Goal: Task Accomplishment & Management: Manage account settings

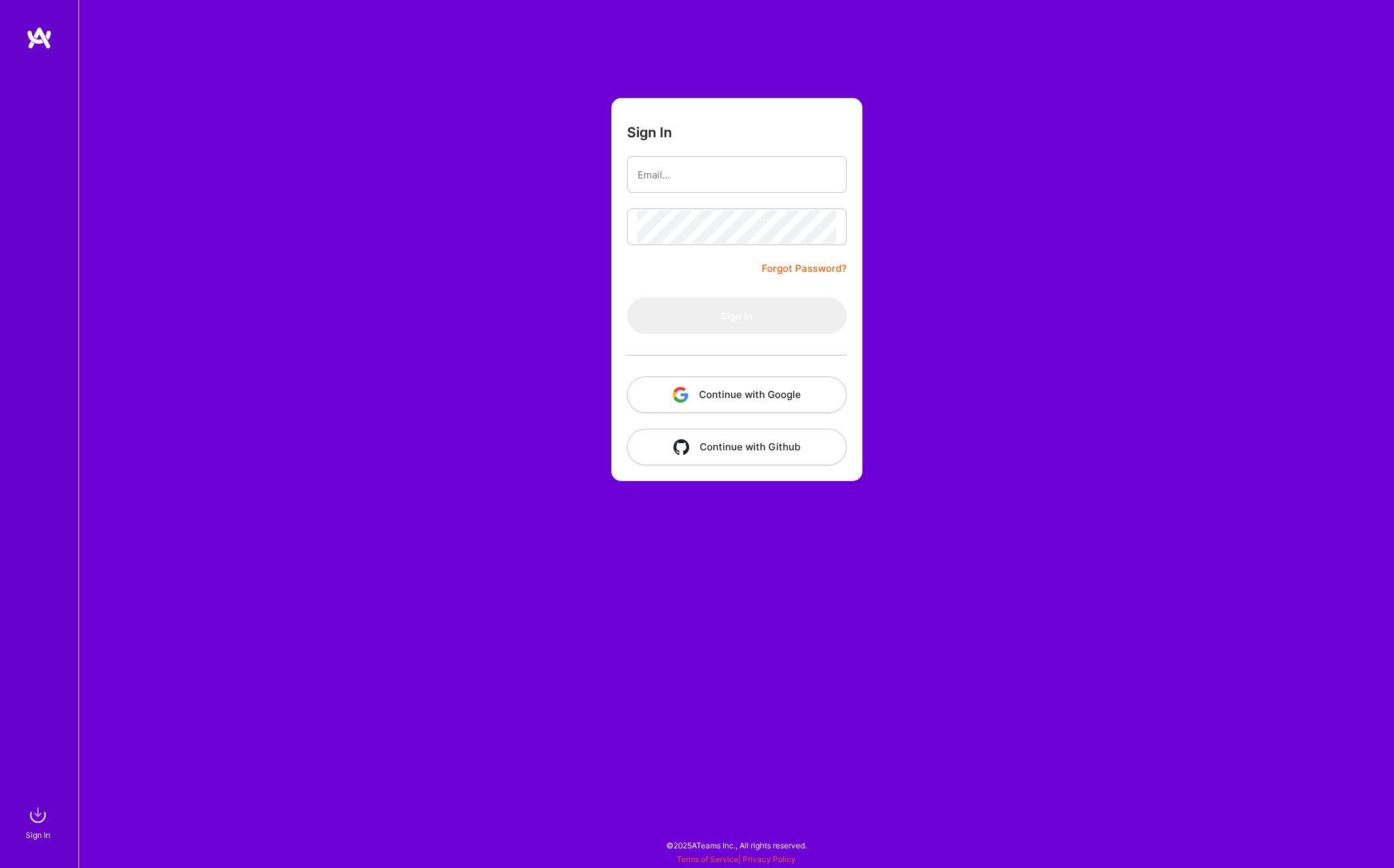
click at [681, 404] on button "Continue with Google" at bounding box center [736, 395] width 220 height 36
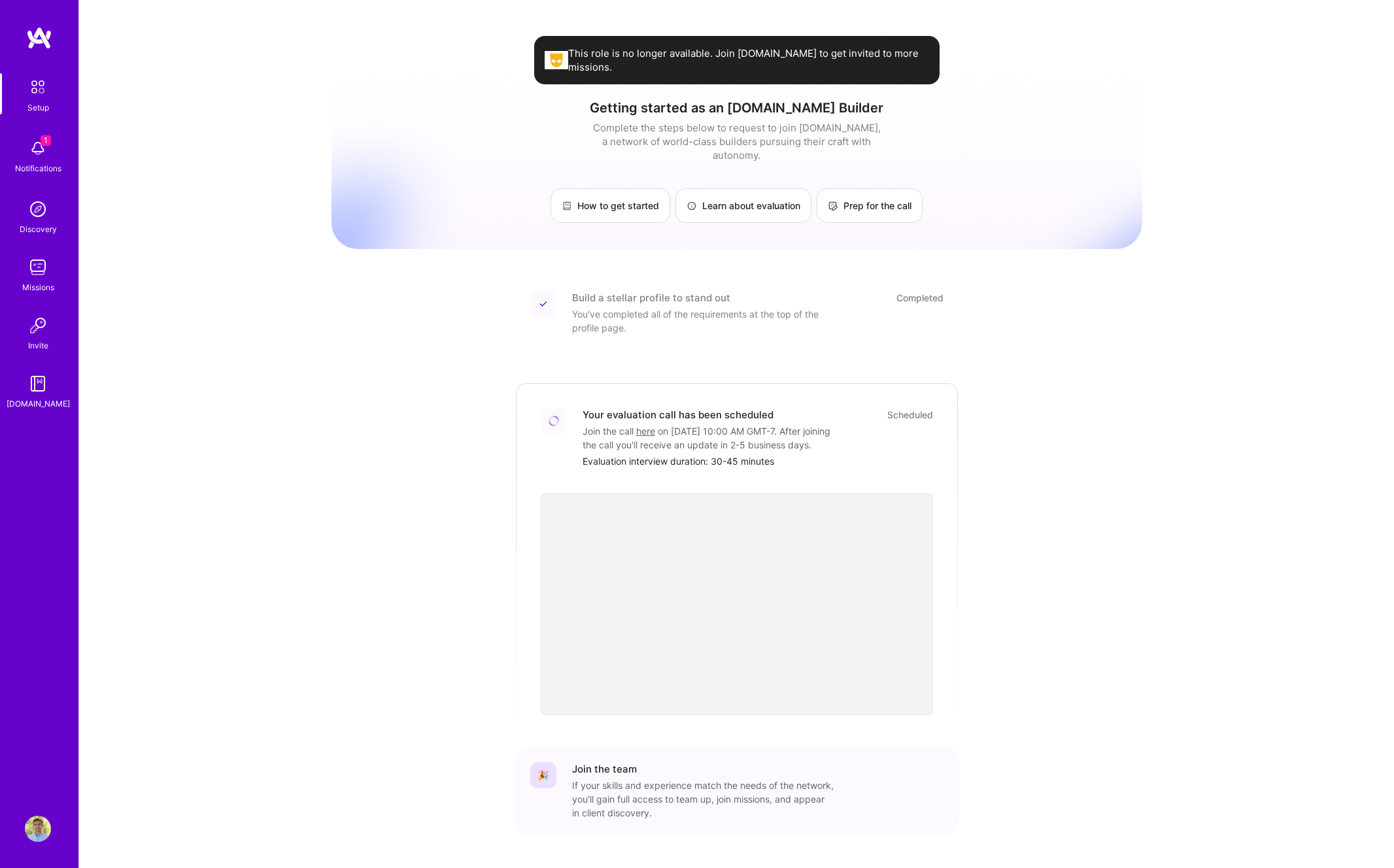
click at [35, 214] on img at bounding box center [38, 208] width 26 height 26
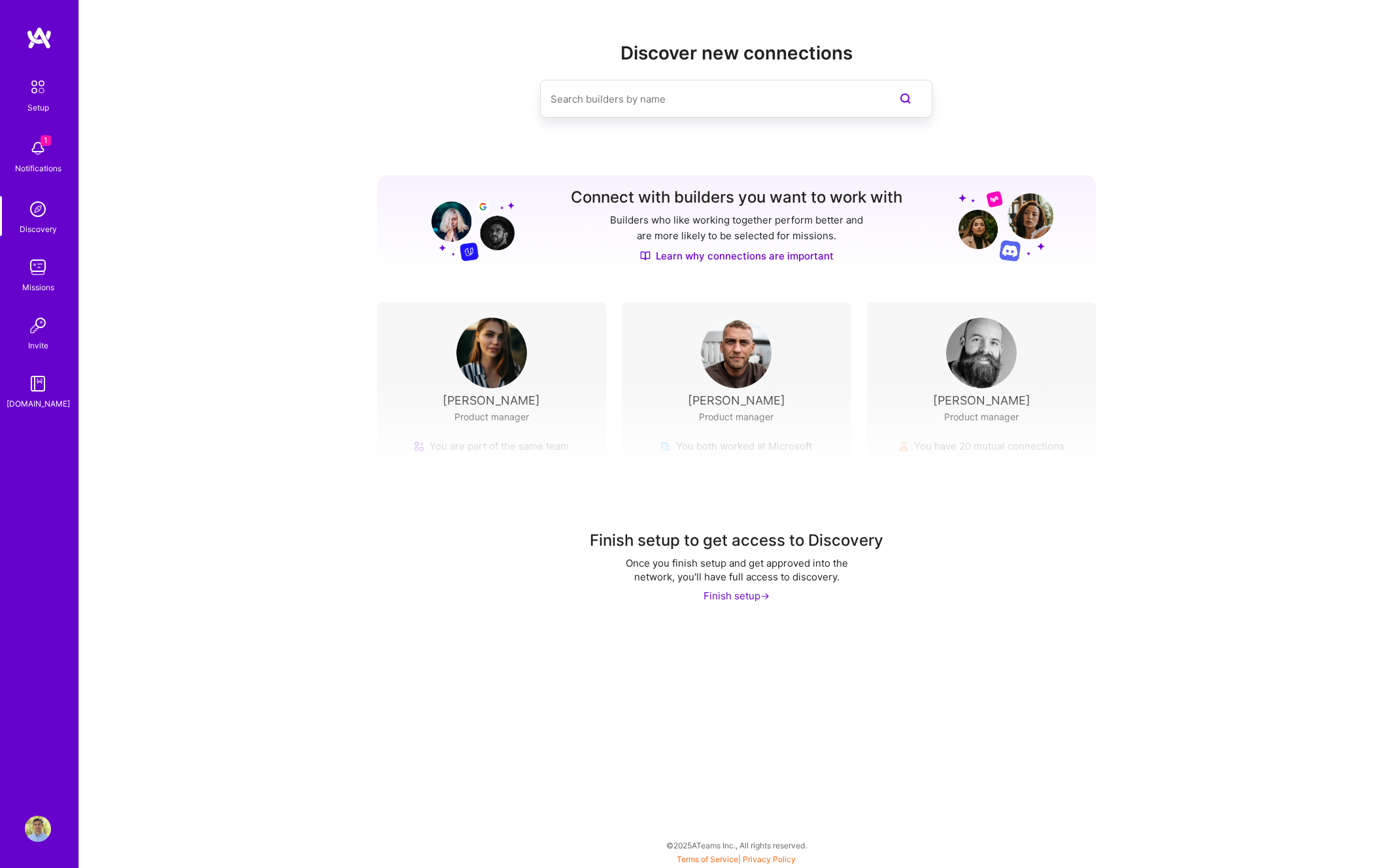
click at [35, 270] on img at bounding box center [38, 267] width 26 height 26
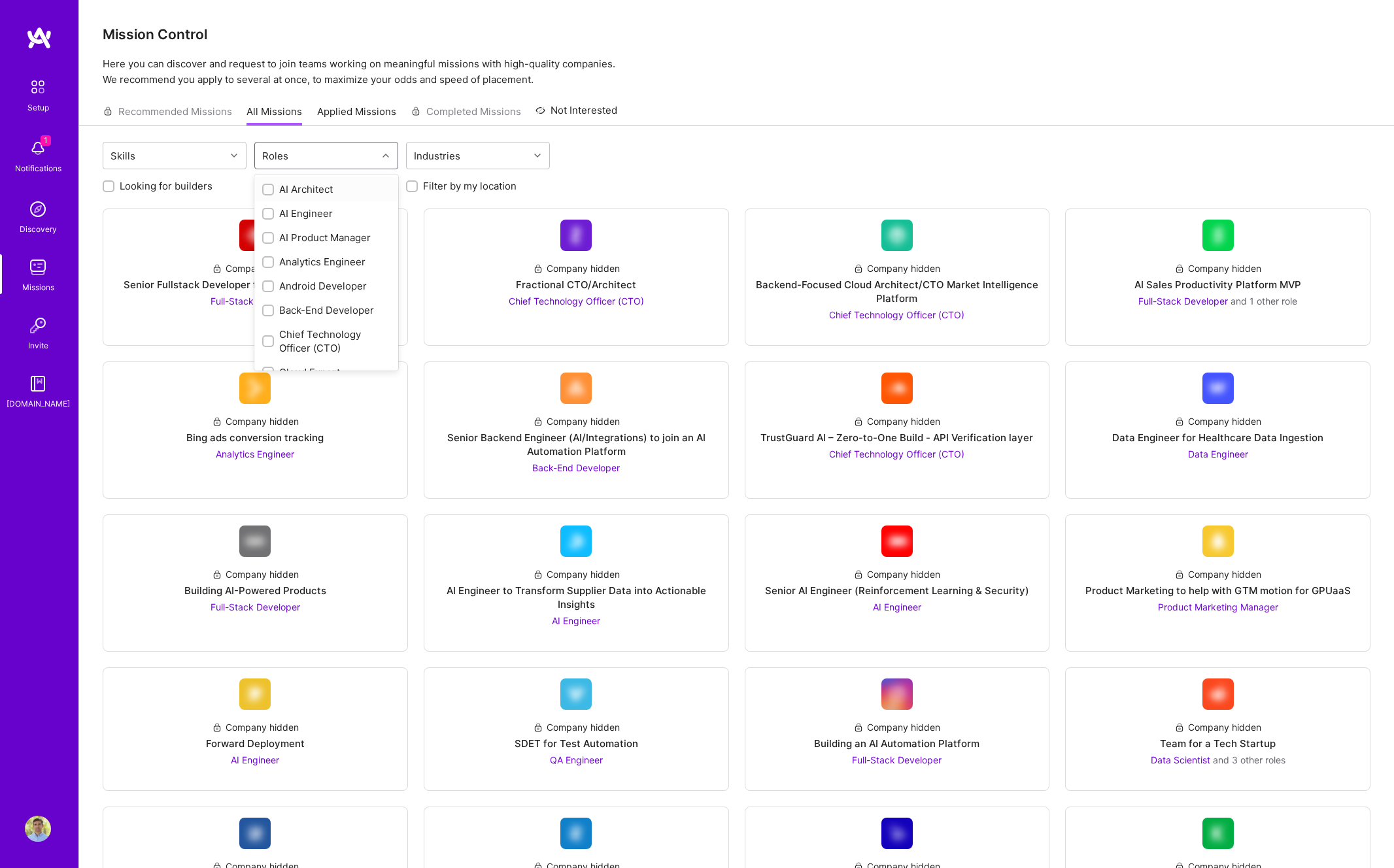
click at [317, 156] on div "Roles" at bounding box center [316, 155] width 122 height 26
click at [318, 281] on div "DevOps Engineer" at bounding box center [326, 280] width 128 height 14
checkbox input "true"
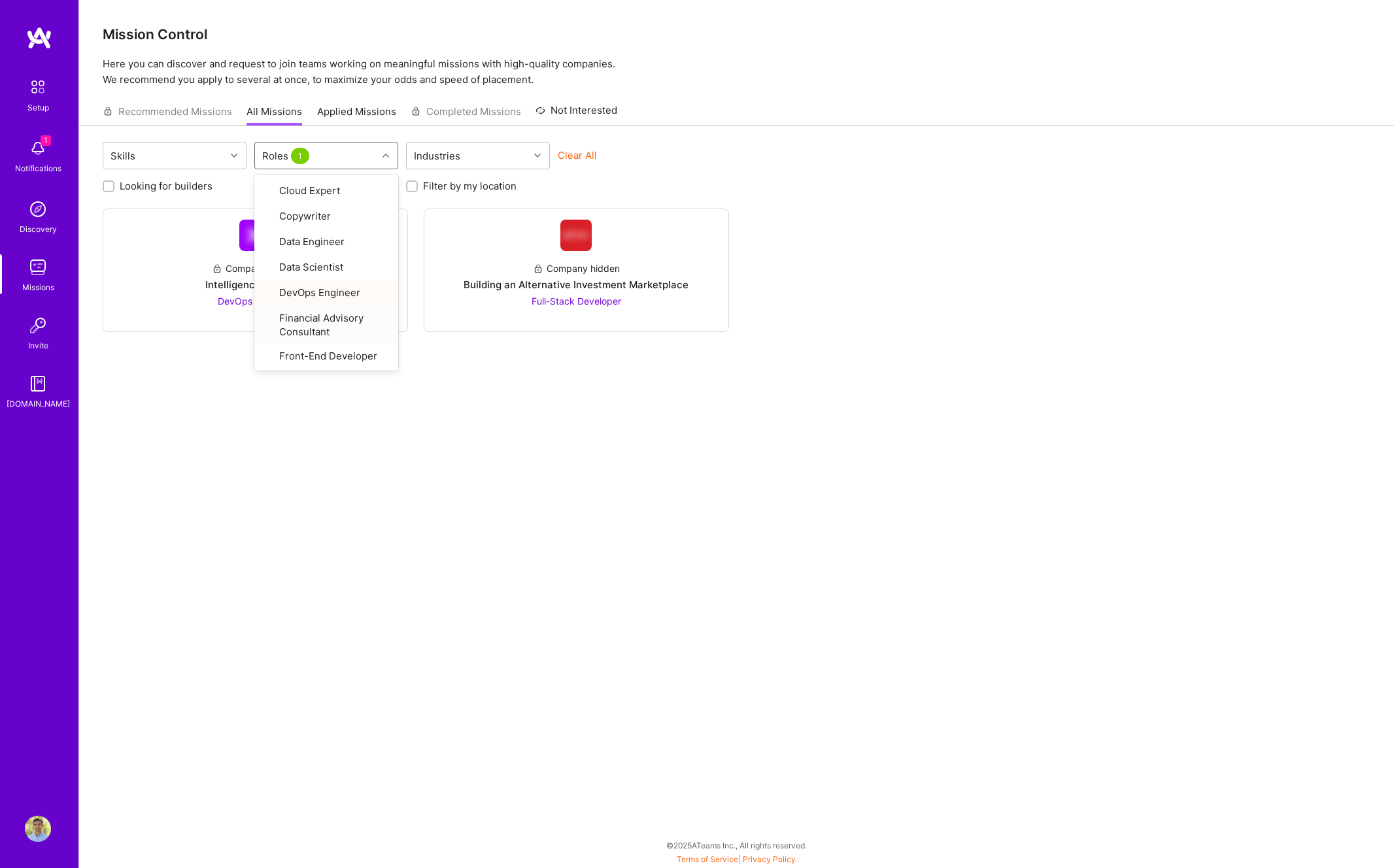
click at [492, 416] on div "Skills option DevOps Engineer, selected. option Financial Advisory Consultant f…" at bounding box center [736, 473] width 1315 height 694
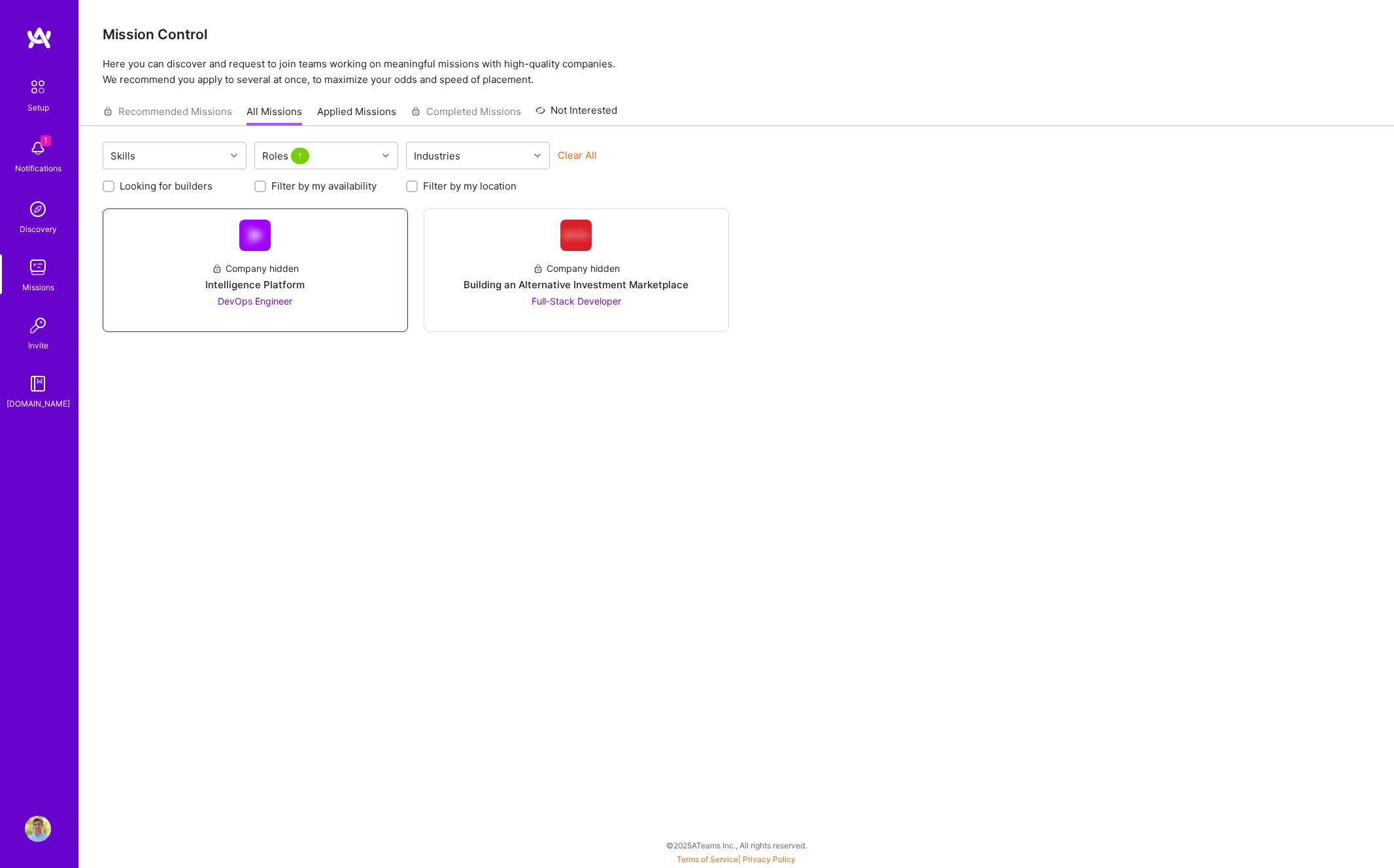
click at [254, 291] on div "Intelligence Platform" at bounding box center [255, 284] width 99 height 14
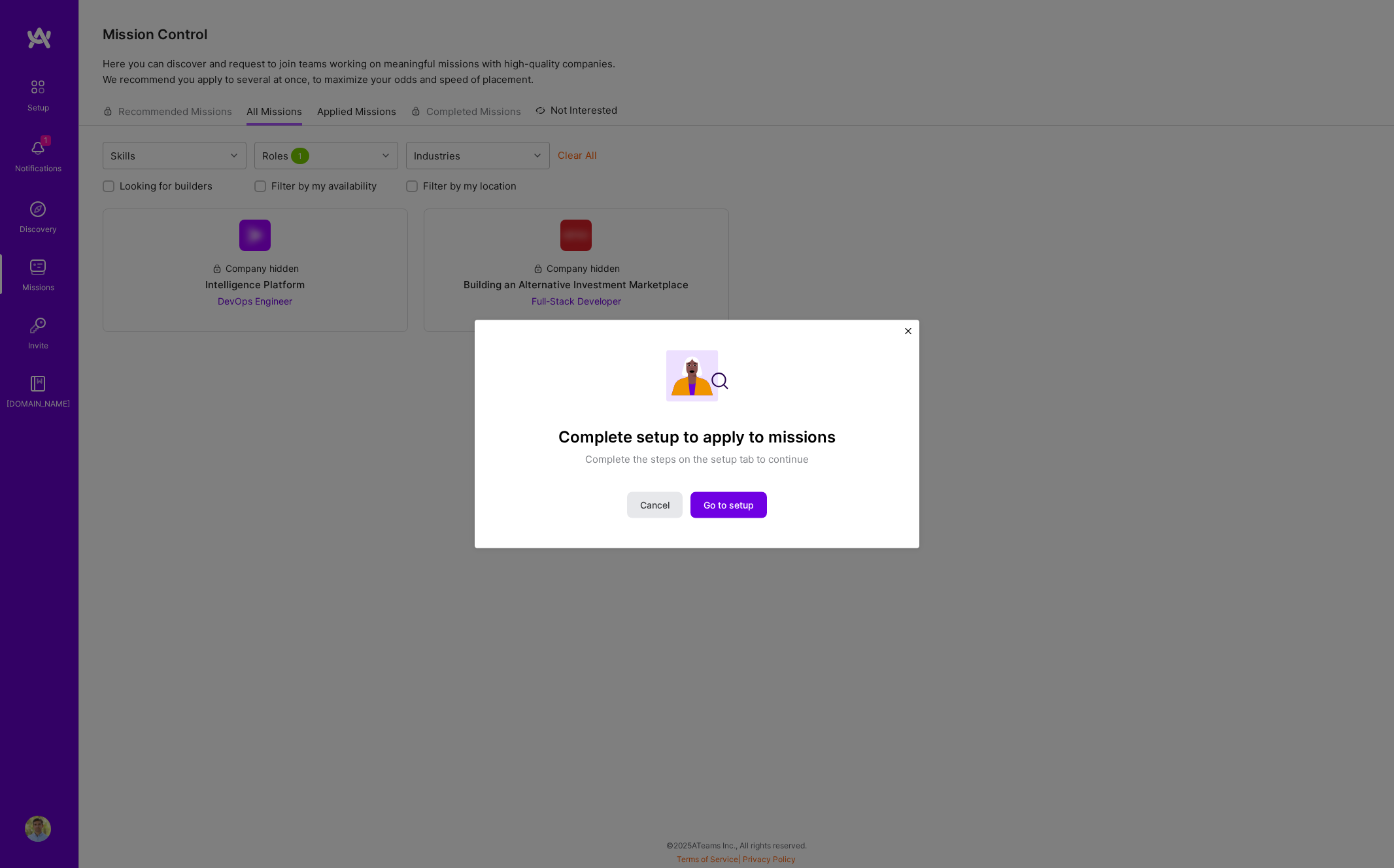
click at [660, 510] on span "Cancel" at bounding box center [655, 504] width 29 height 13
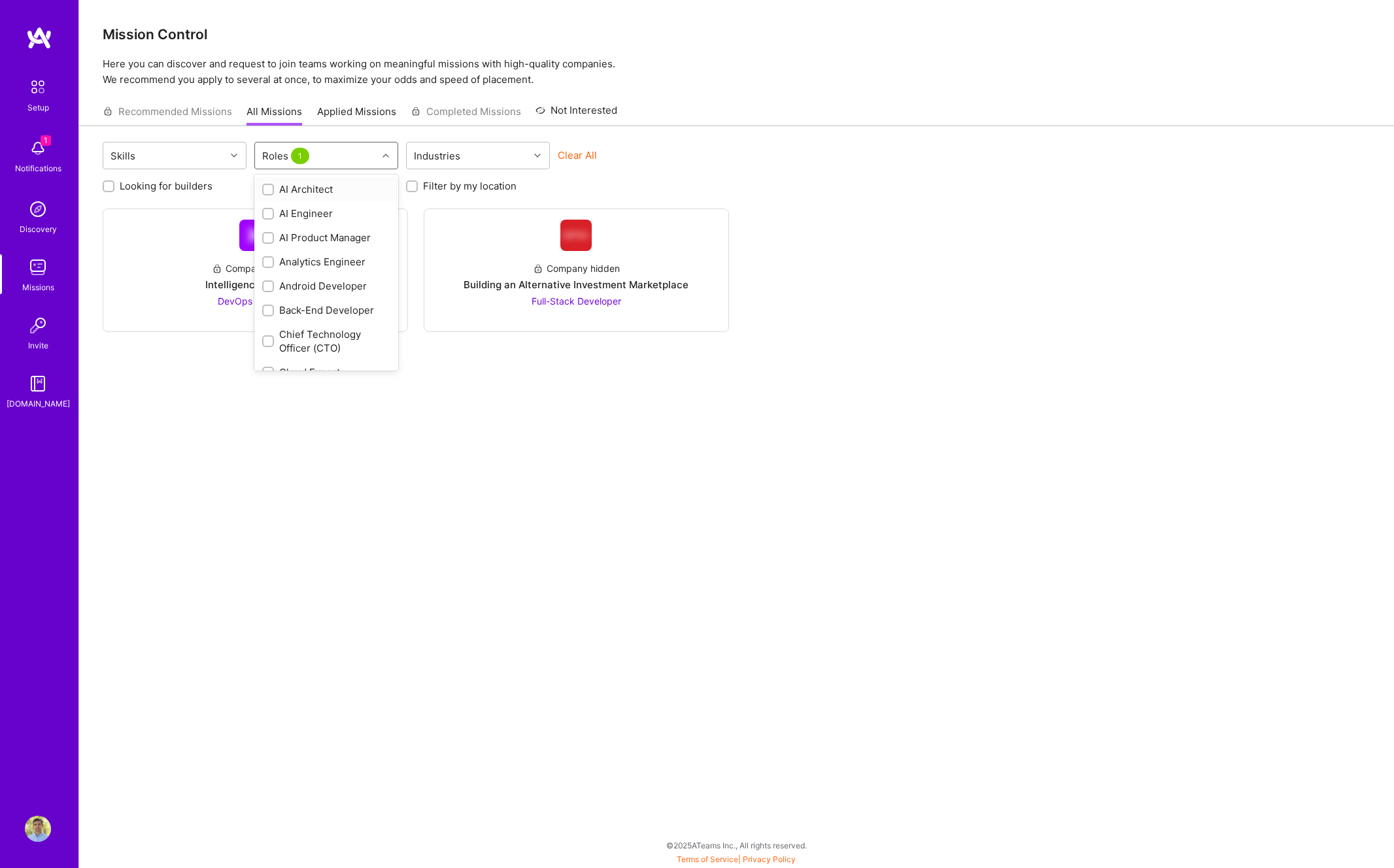
click at [373, 153] on div "Roles 1" at bounding box center [316, 155] width 122 height 26
click at [267, 273] on input "checkbox" at bounding box center [269, 273] width 9 height 9
checkbox input "true"
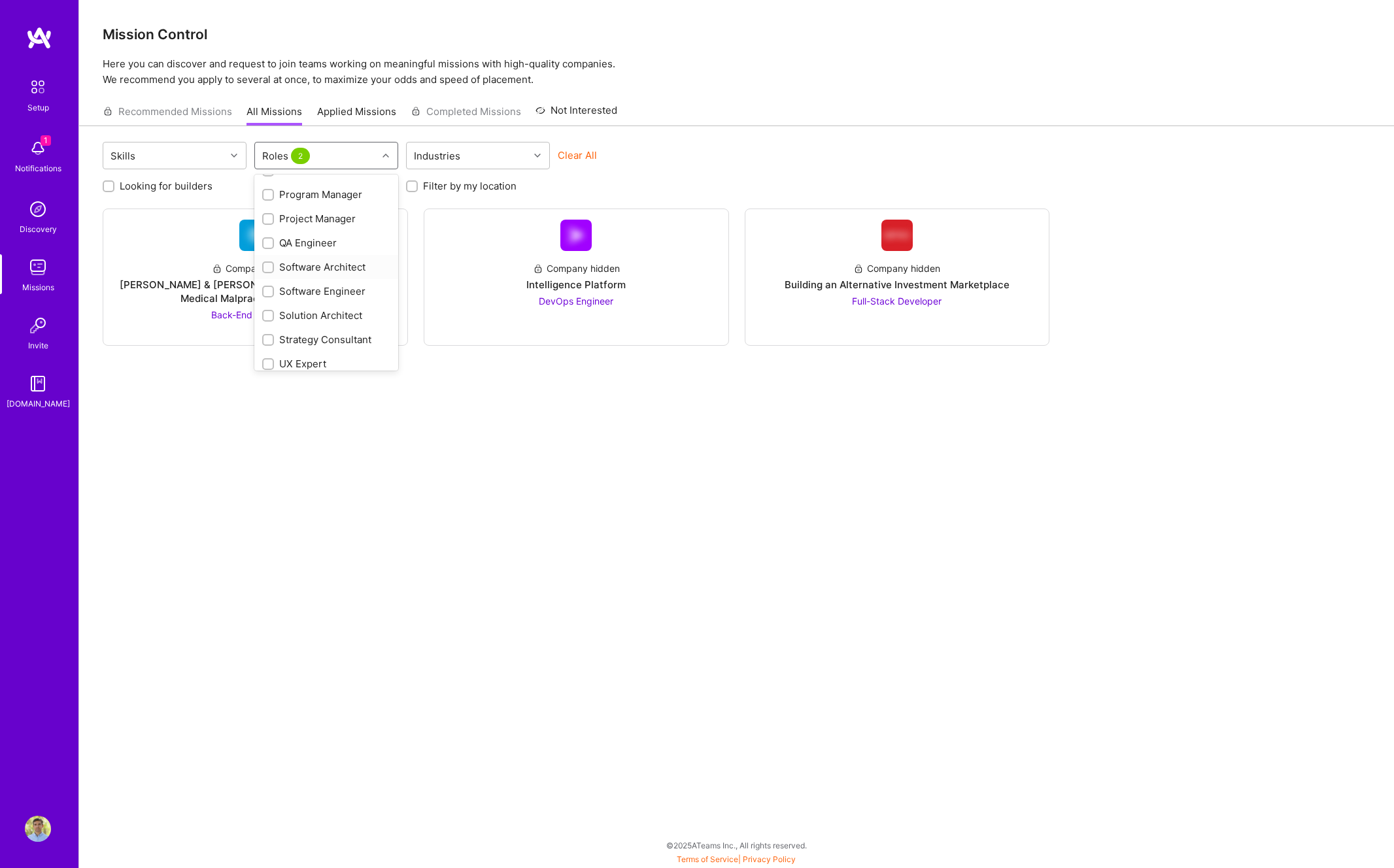
scroll to position [643, 0]
click at [265, 287] on input "checkbox" at bounding box center [269, 289] width 9 height 9
checkbox input "true"
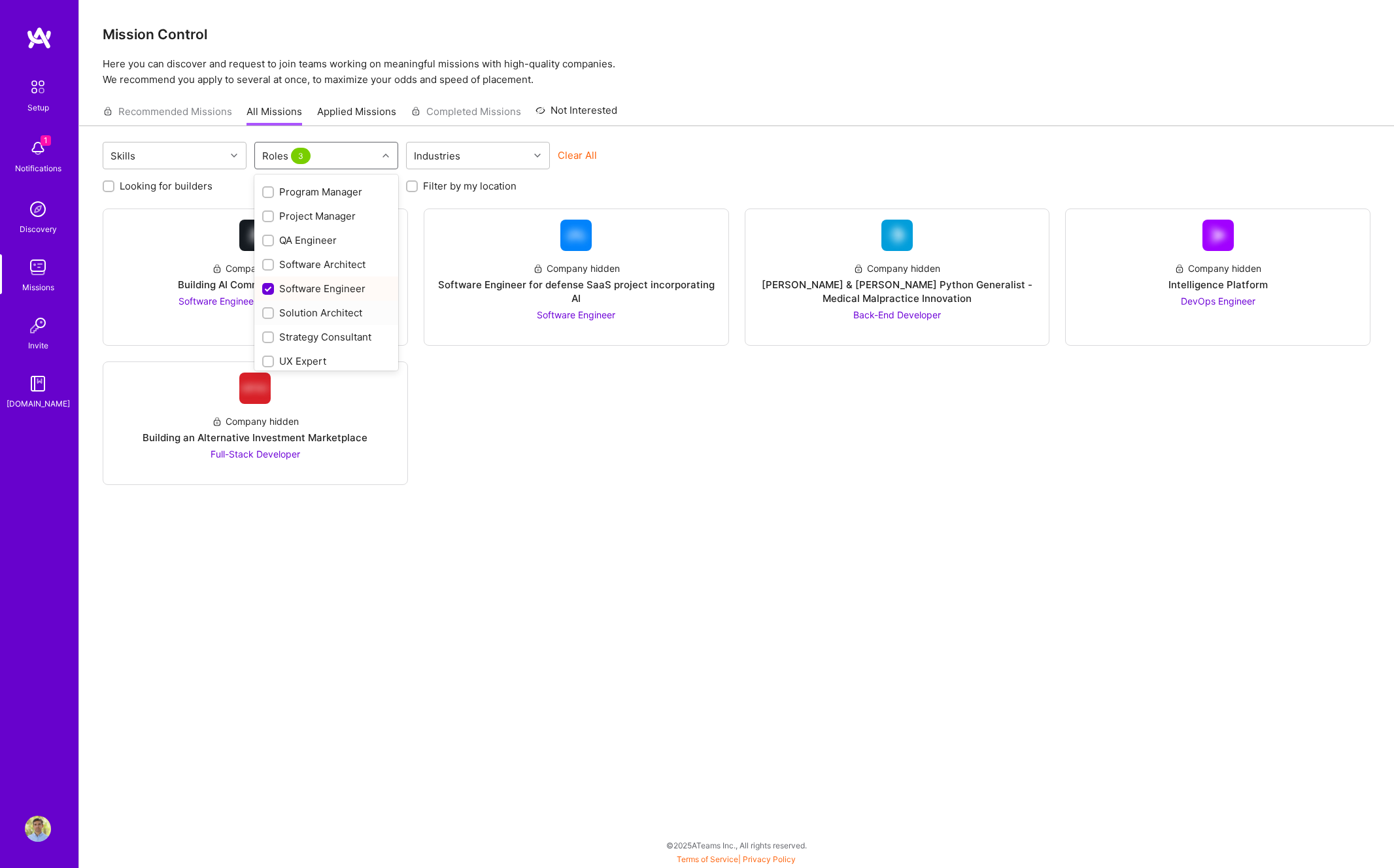
click at [271, 309] on input "checkbox" at bounding box center [269, 313] width 9 height 9
checkbox input "true"
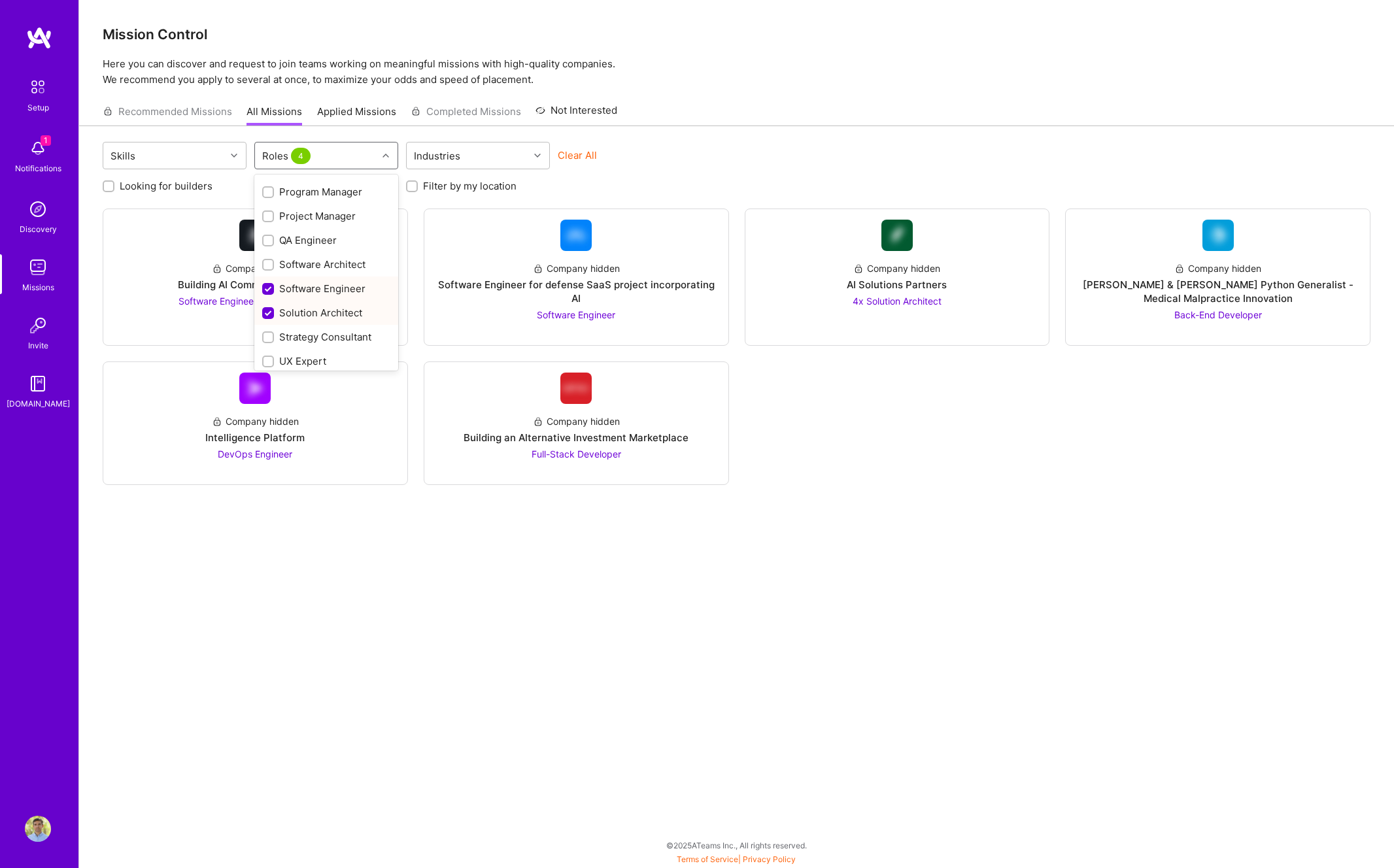
scroll to position [648, 0]
click at [271, 262] on input "checkbox" at bounding box center [269, 260] width 9 height 9
checkbox input "true"
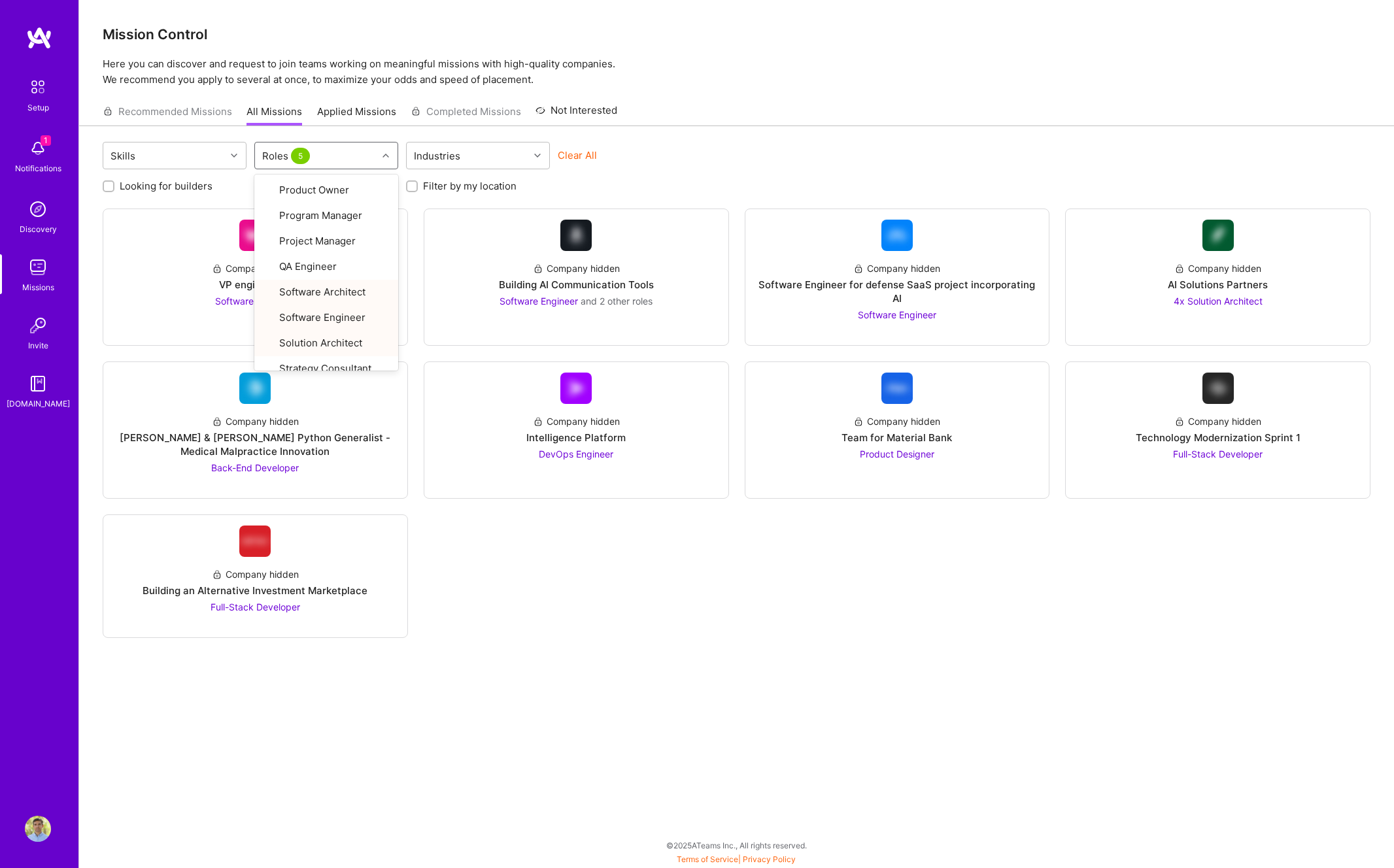
click at [502, 624] on div "Skills option Software Architect, selected. option Solution Architect focused, …" at bounding box center [736, 473] width 1315 height 694
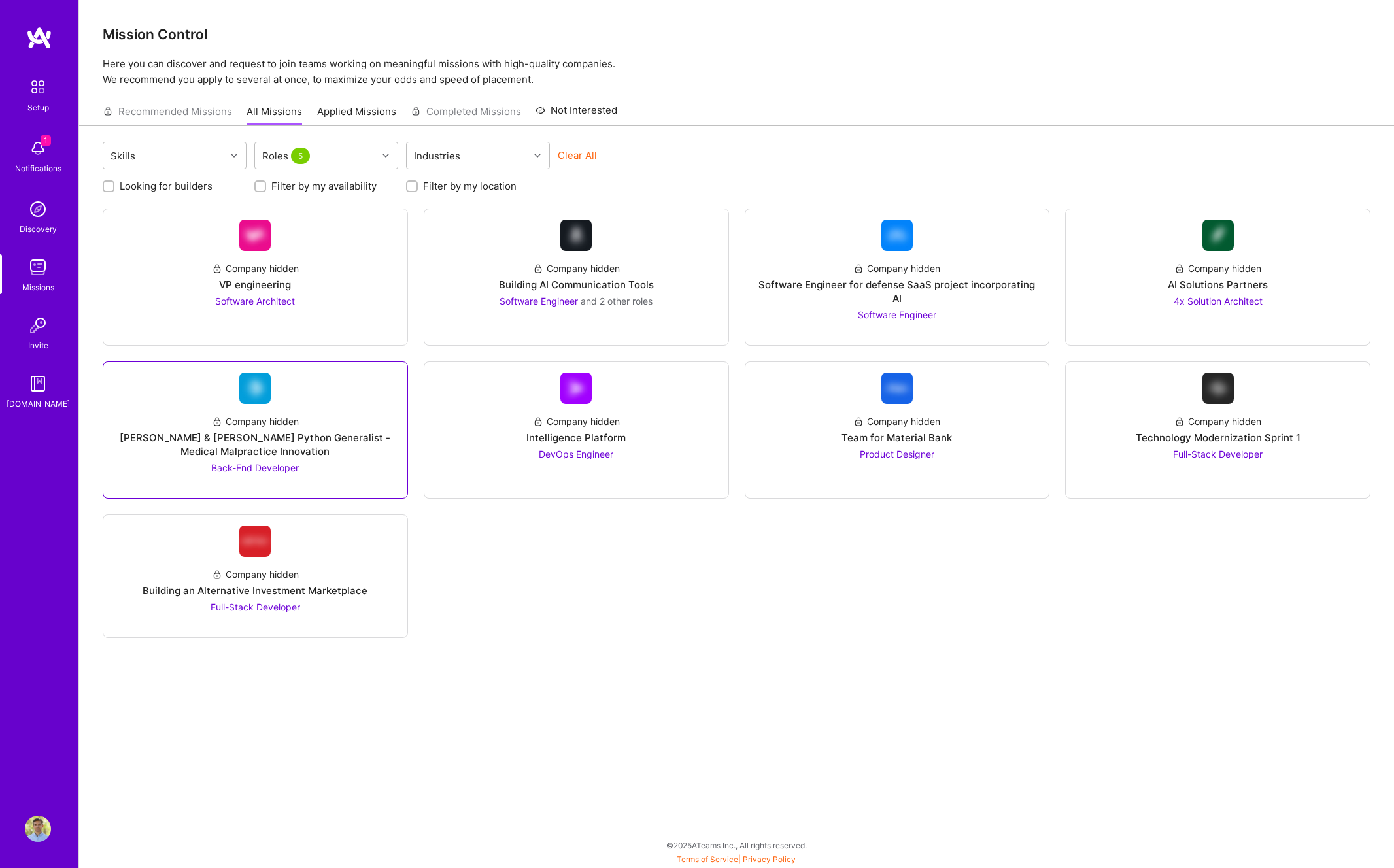
click at [264, 462] on span "Back-End Developer" at bounding box center [255, 468] width 88 height 11
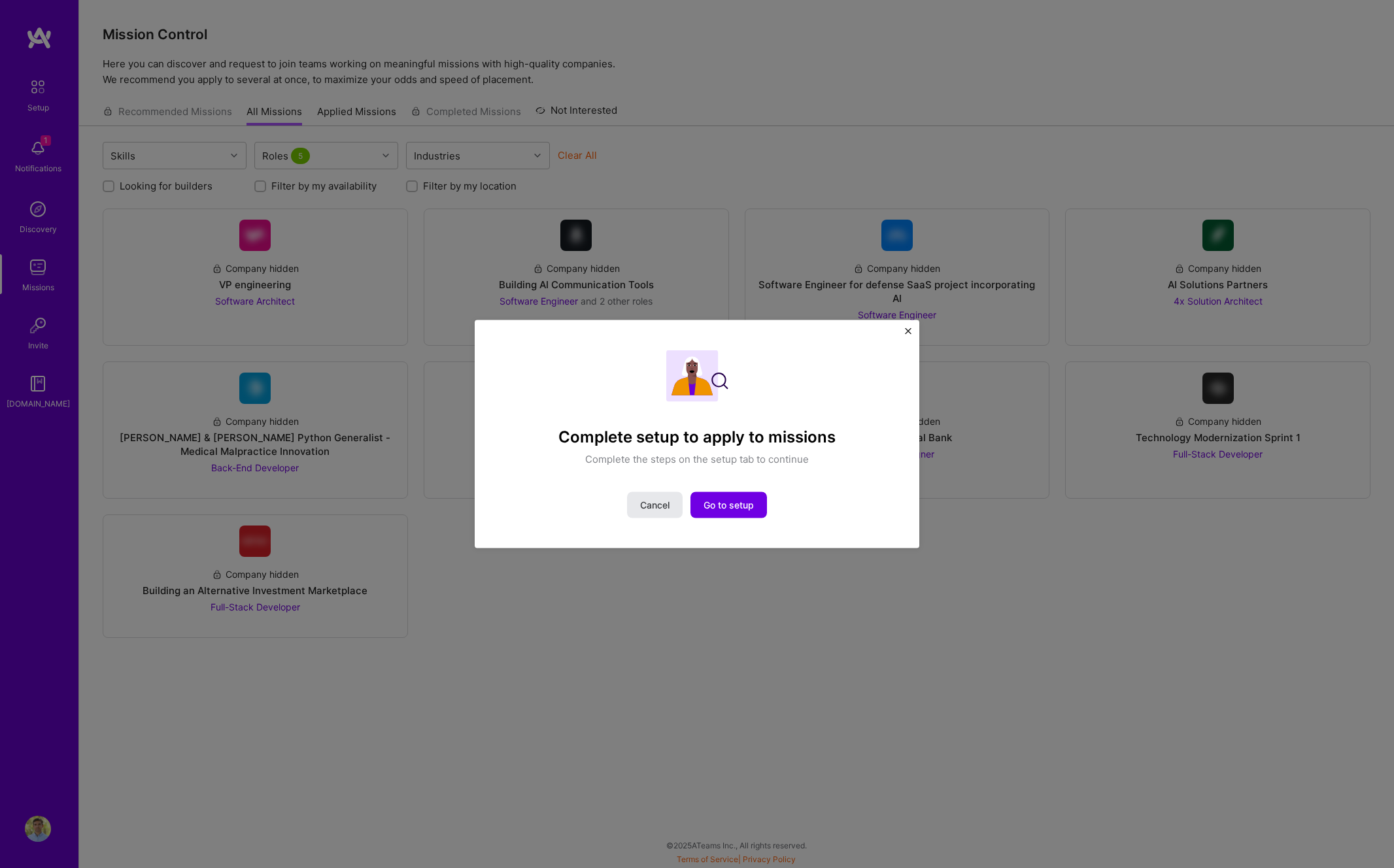
click at [659, 505] on span "Cancel" at bounding box center [655, 504] width 29 height 13
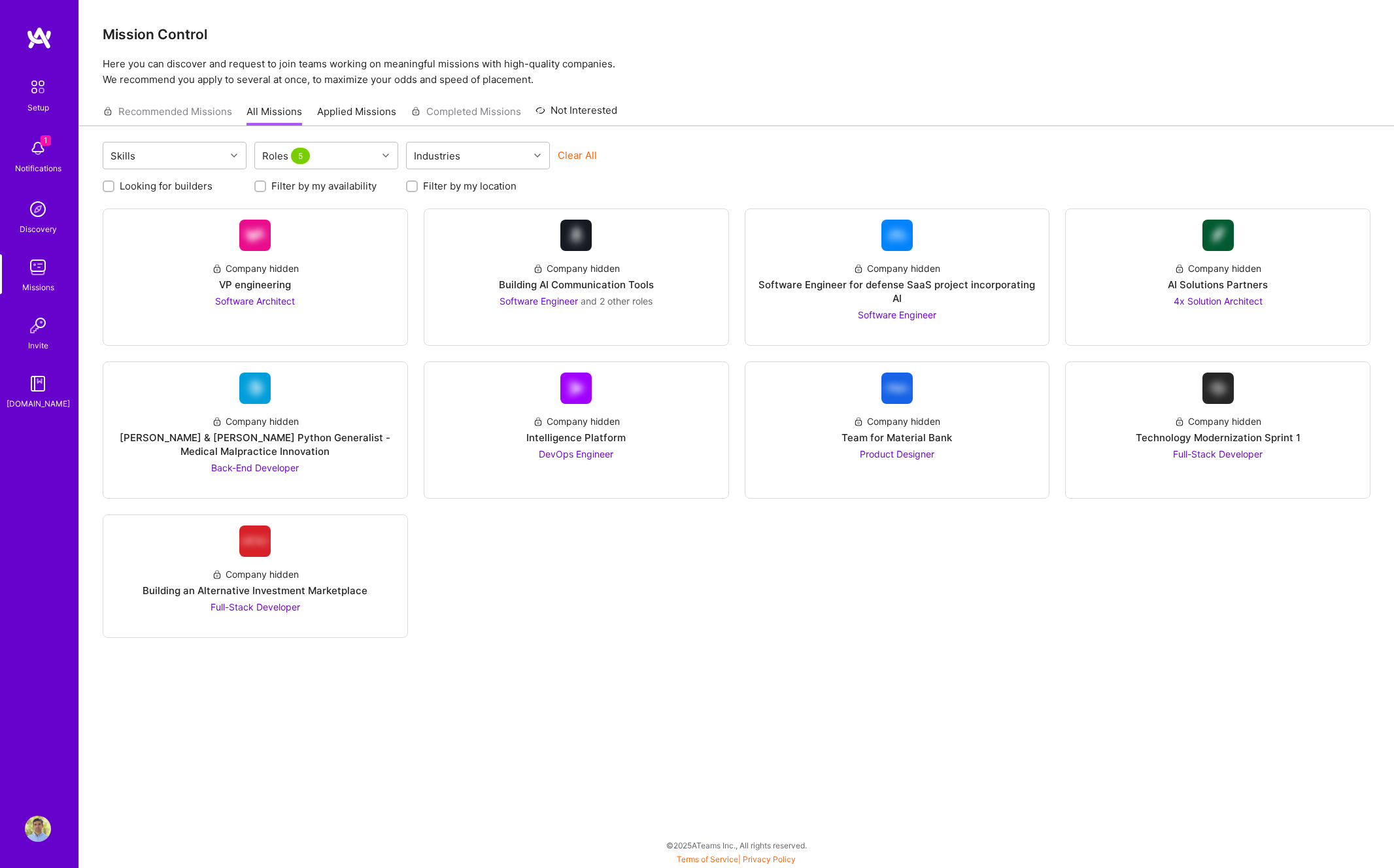
click at [37, 93] on img at bounding box center [38, 86] width 27 height 27
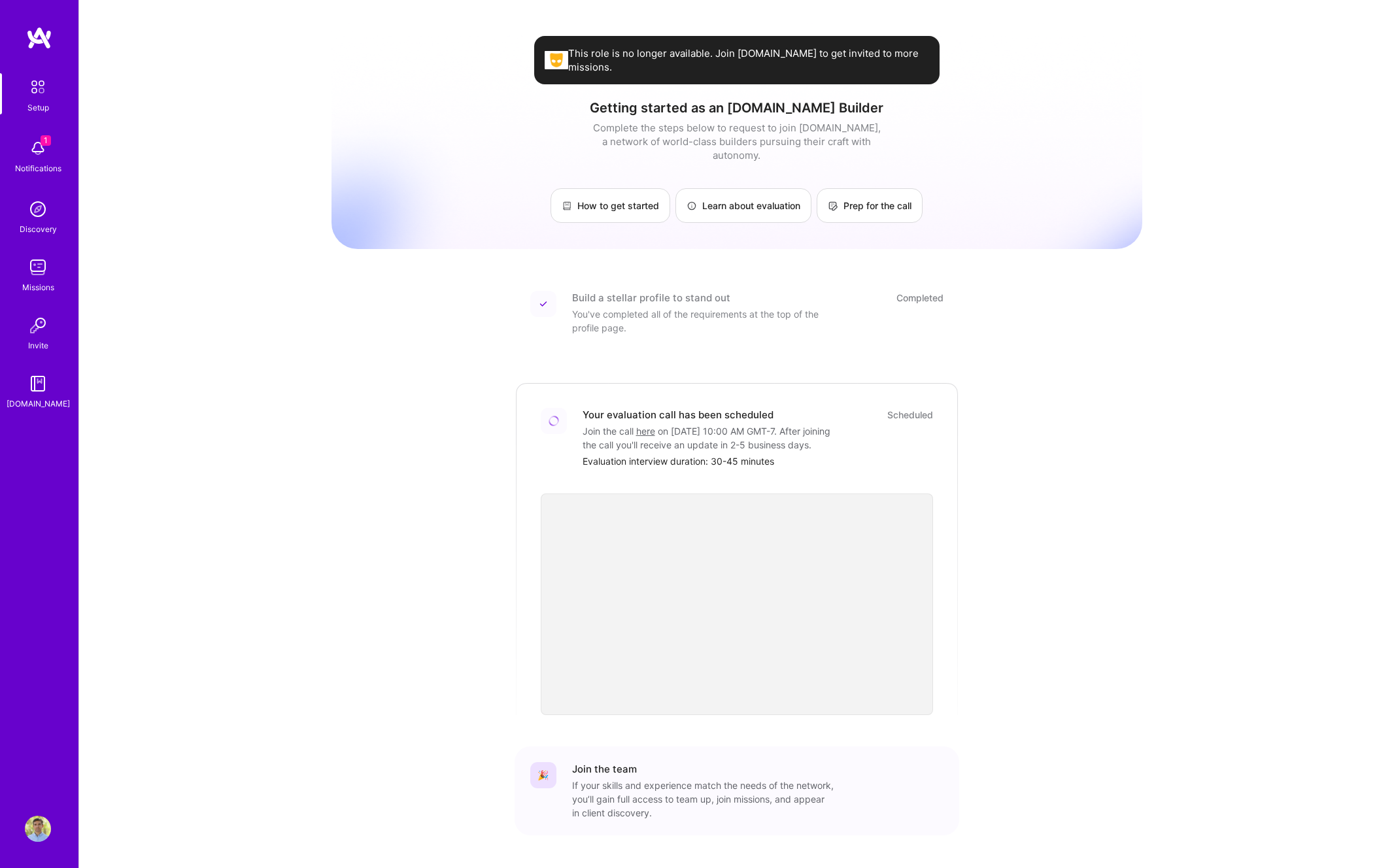
click at [643, 425] on link "here" at bounding box center [645, 431] width 19 height 11
